Goal: Transaction & Acquisition: Purchase product/service

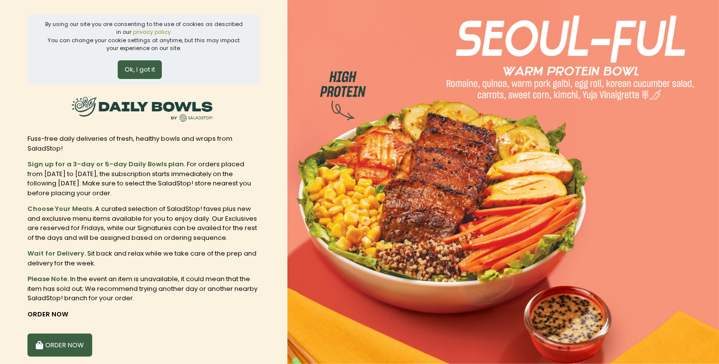
scroll to position [41, 0]
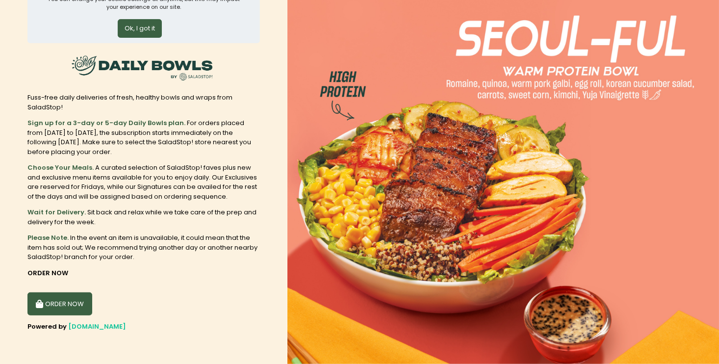
click at [59, 309] on button "ORDER NOW" at bounding box center [59, 304] width 65 height 24
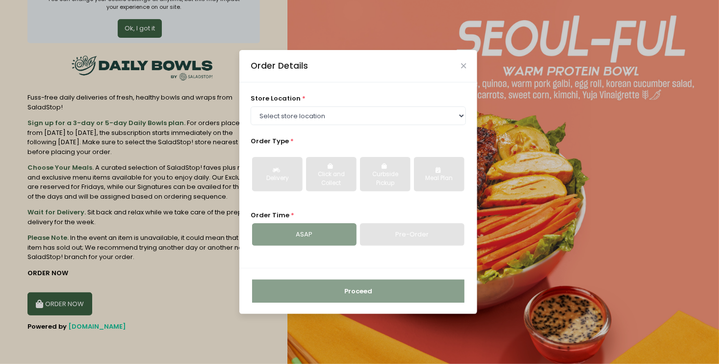
click at [292, 100] on span "store location" at bounding box center [276, 98] width 50 height 9
click at [298, 107] on select "Select store location [GEOGRAPHIC_DATA] [PERSON_NAME][GEOGRAPHIC_DATA] [GEOGRAP…" at bounding box center [359, 115] width 216 height 19
select select "6216e60aa1873057bf704120"
click at [251, 106] on select "Select store location [GEOGRAPHIC_DATA] [PERSON_NAME][GEOGRAPHIC_DATA] [GEOGRAP…" at bounding box center [359, 115] width 216 height 19
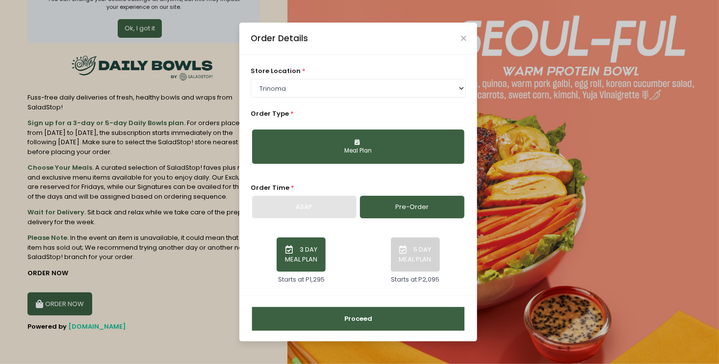
click at [350, 157] on button "Meal Plan" at bounding box center [358, 147] width 212 height 34
click at [328, 216] on div "ASAP" at bounding box center [304, 207] width 105 height 23
click at [385, 209] on link "Pre-Order" at bounding box center [412, 207] width 105 height 23
click at [419, 256] on button "5 DAY MEAL PLAN" at bounding box center [415, 254] width 49 height 34
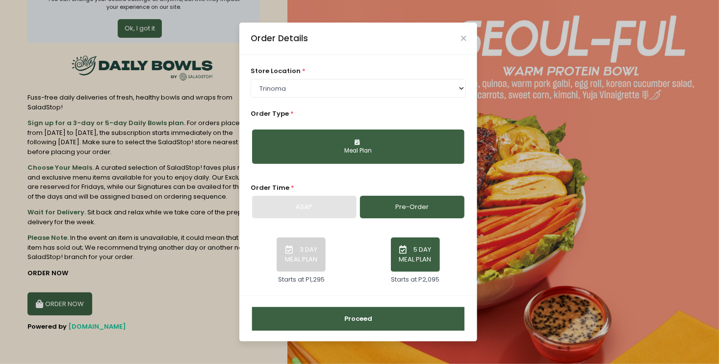
click at [325, 204] on div "ASAP" at bounding box center [304, 207] width 105 height 23
click at [350, 315] on button "Proceed" at bounding box center [358, 319] width 212 height 24
